Goal: Task Accomplishment & Management: Manage account settings

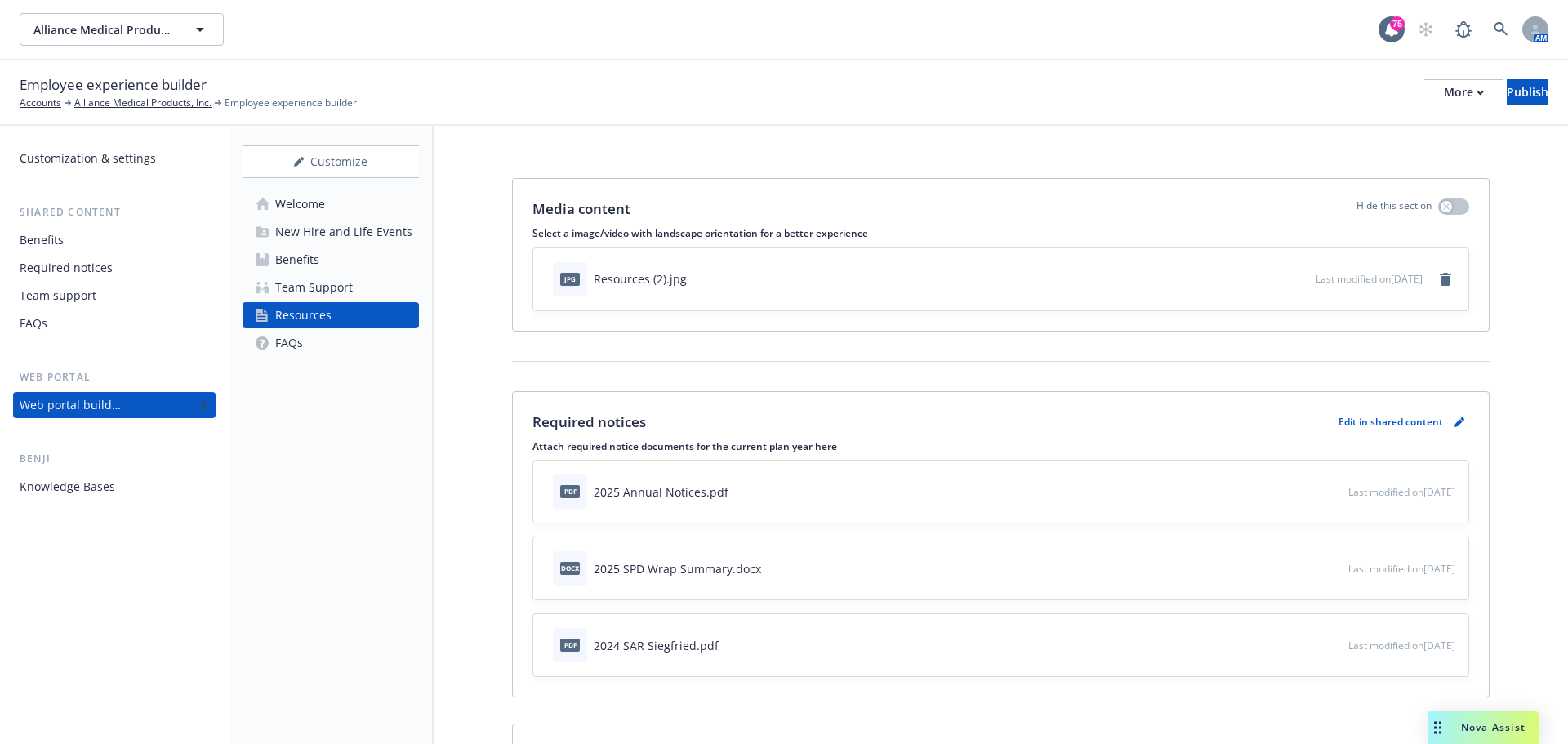
scroll to position [82, 0]
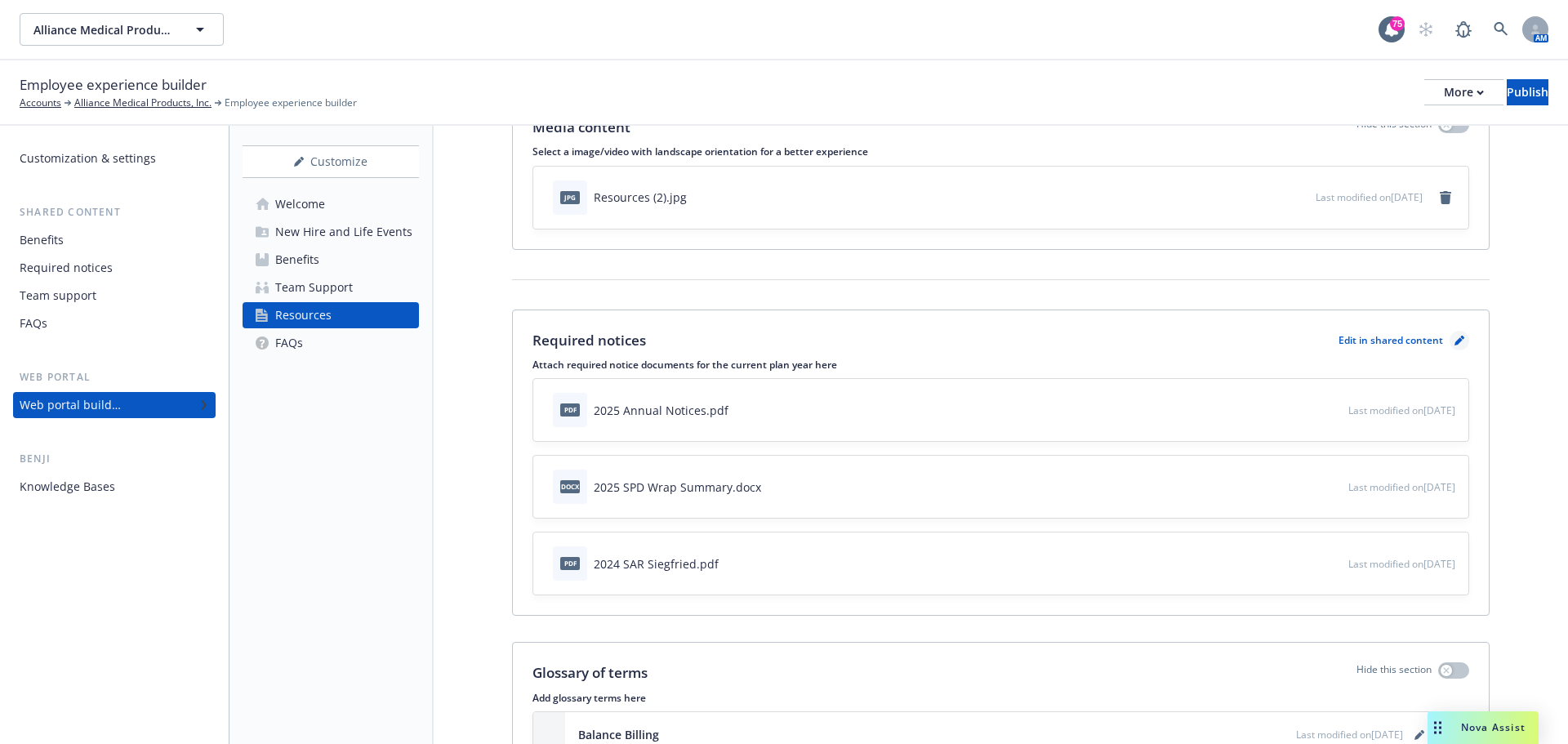
click at [1454, 343] on icon "pencil" at bounding box center [1459, 341] width 9 height 9
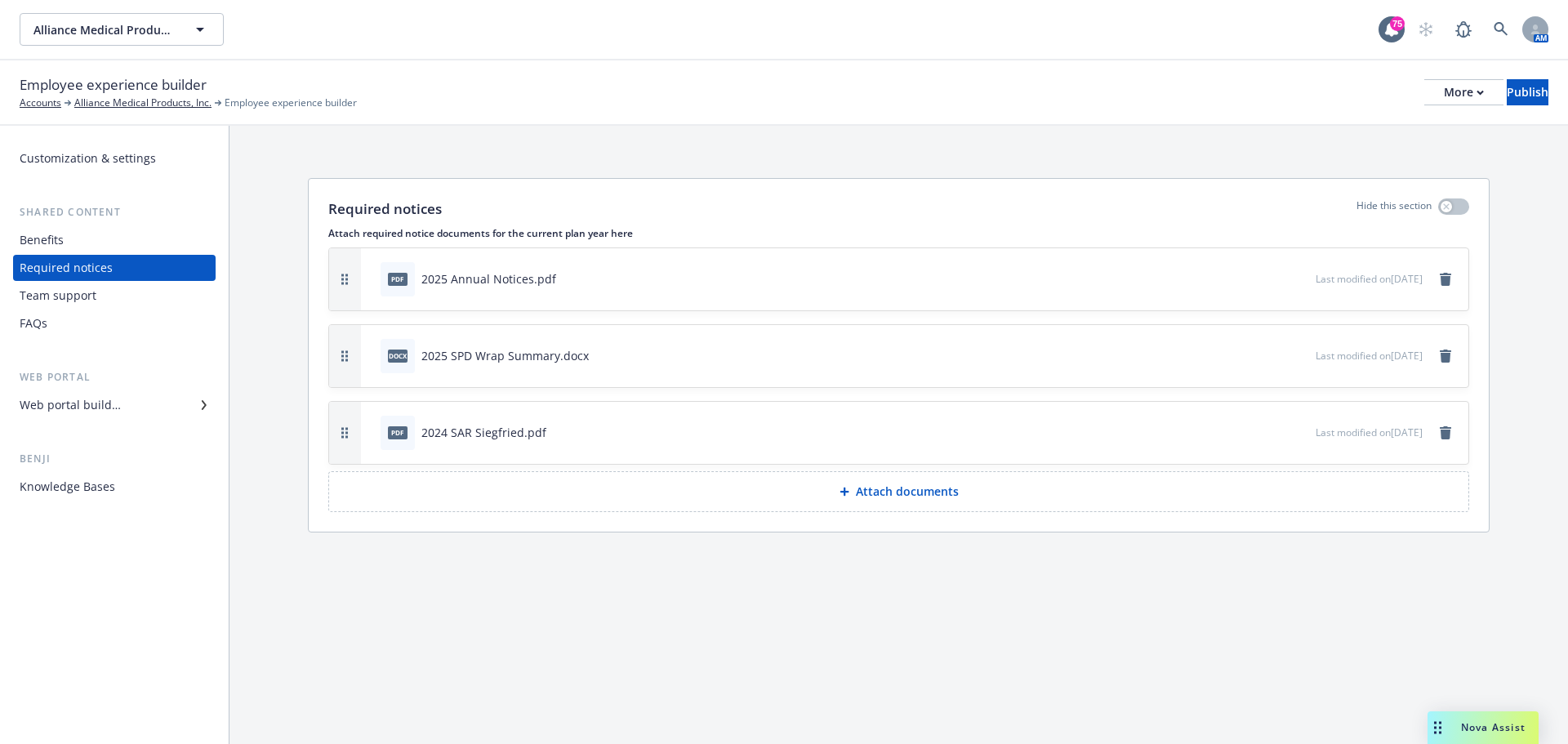
click at [889, 502] on button "Attach documents" at bounding box center [899, 491] width 1141 height 41
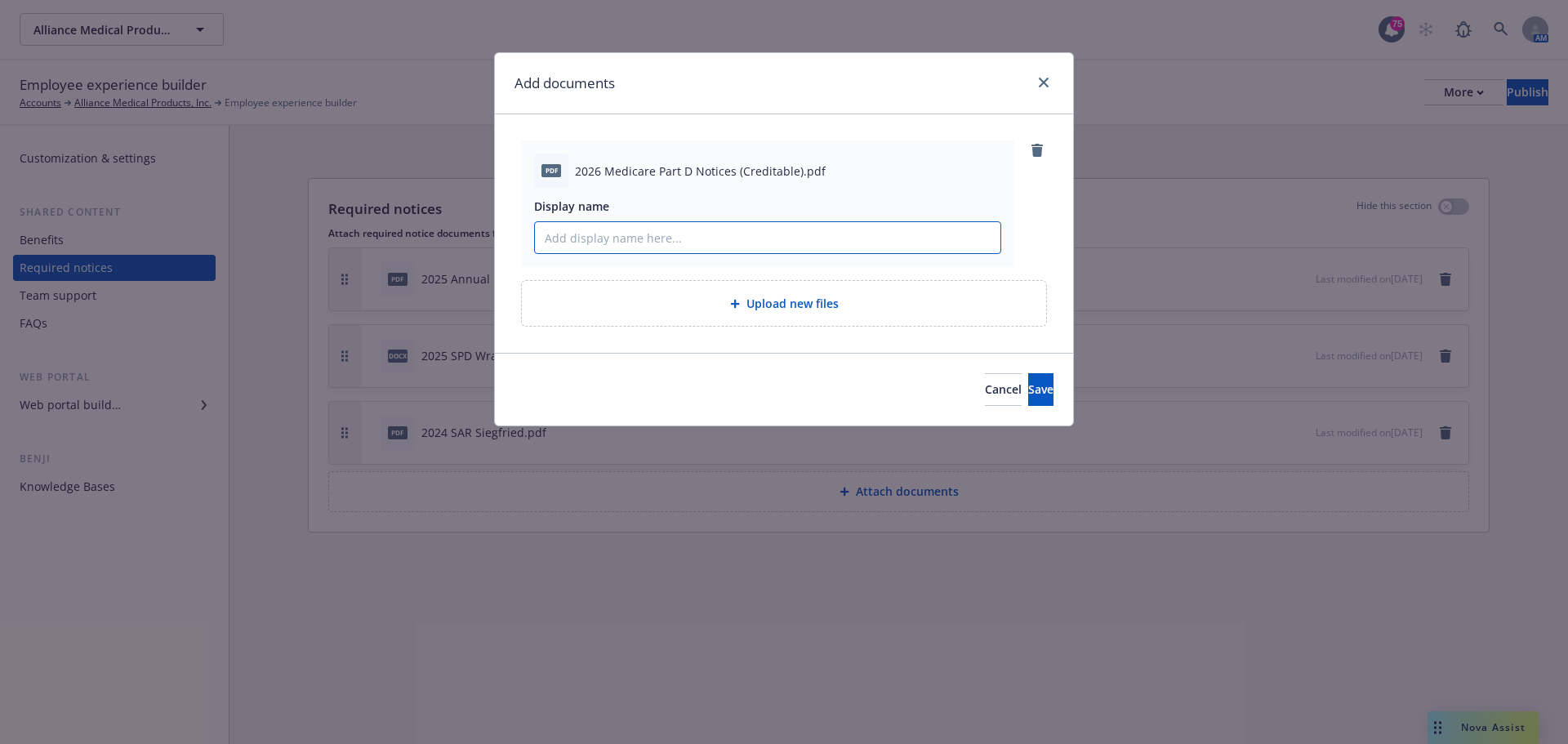
click at [766, 233] on input "Display name" at bounding box center [767, 237] width 465 height 31
click at [766, 233] on input "2026" at bounding box center [767, 237] width 465 height 31
type input "2026 Medicare Part D Notice (Creditable)"
click at [1029, 390] on span "Save" at bounding box center [1041, 389] width 26 height 15
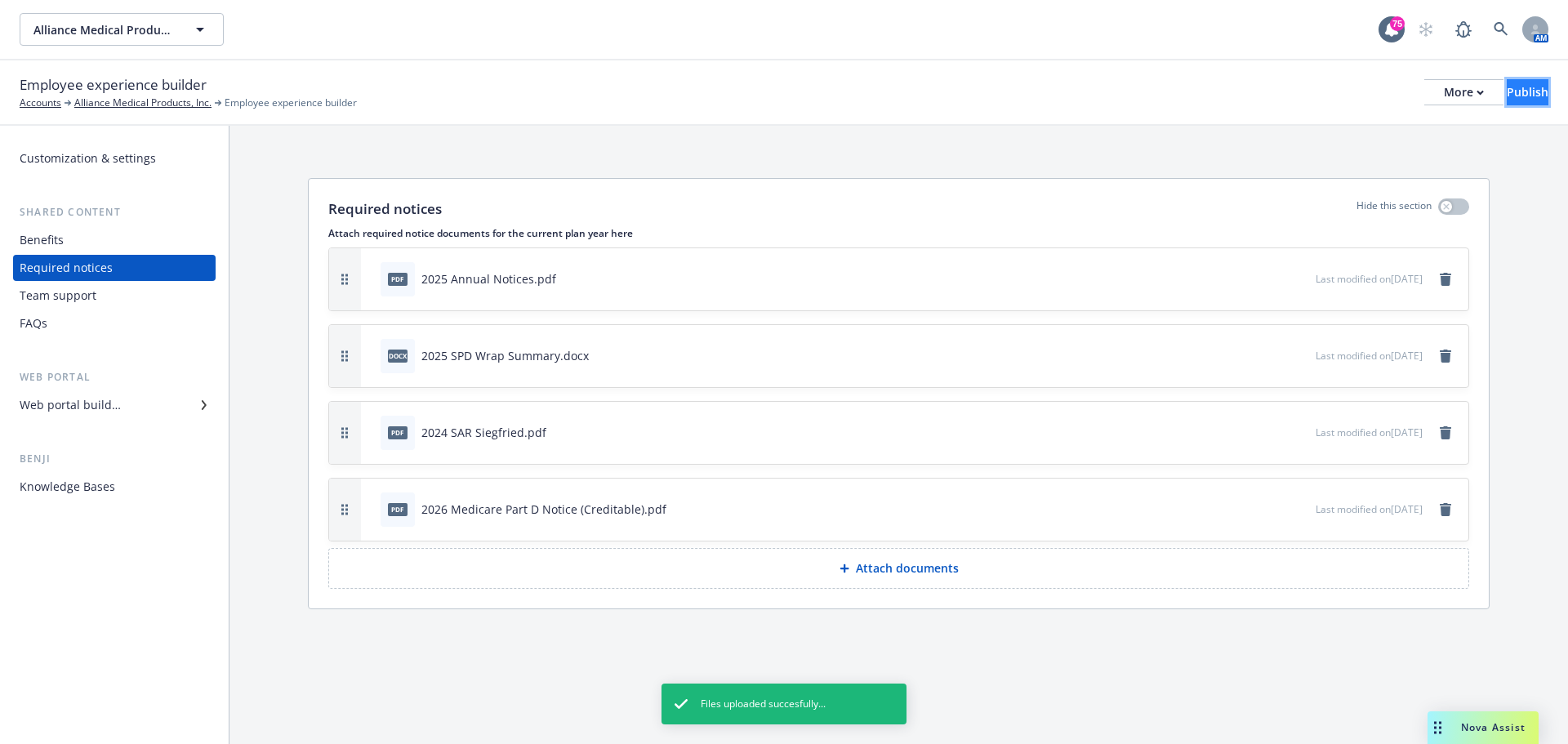
click at [1507, 99] on div "Publish" at bounding box center [1528, 92] width 42 height 25
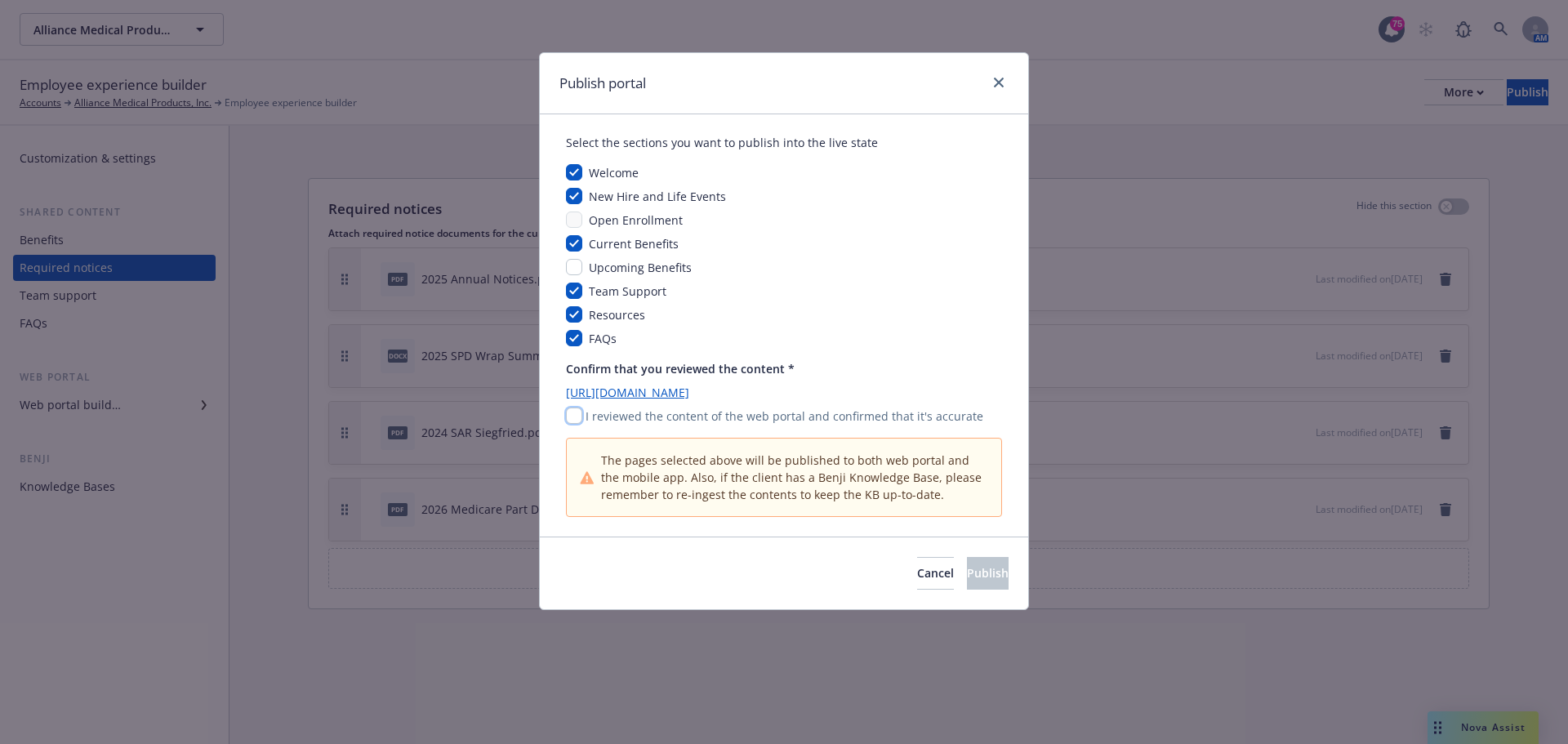
click at [573, 418] on input "checkbox" at bounding box center [574, 416] width 16 height 16
checkbox input "true"
click at [967, 573] on span "Publish" at bounding box center [988, 573] width 42 height 15
